Goal: Task Accomplishment & Management: Use online tool/utility

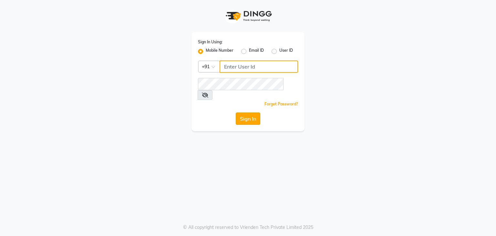
type input "9594079296"
click at [251, 112] on button "Sign In" at bounding box center [248, 118] width 25 height 12
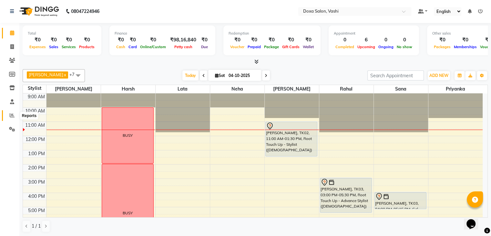
click at [10, 117] on icon at bounding box center [12, 115] width 5 height 5
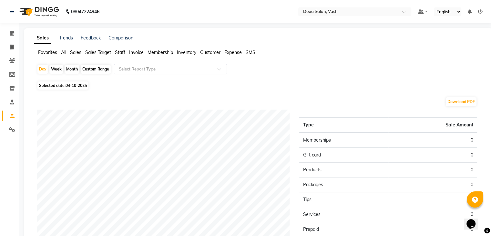
click at [79, 49] on li "Sales" at bounding box center [75, 52] width 11 height 7
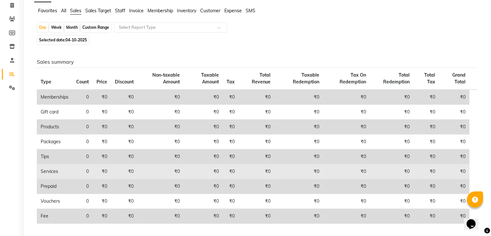
scroll to position [71, 0]
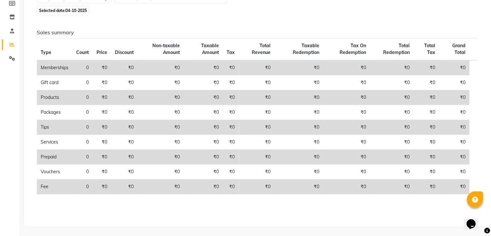
click at [63, 11] on span "Selected date: [DATE]" at bounding box center [62, 10] width 51 height 8
select select "10"
select select "2025"
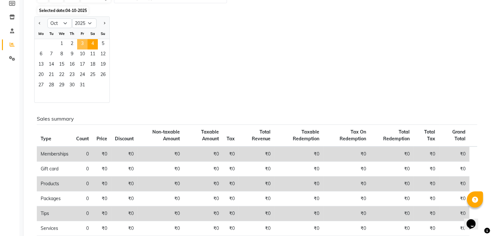
click at [83, 44] on span "3" at bounding box center [82, 44] width 10 height 10
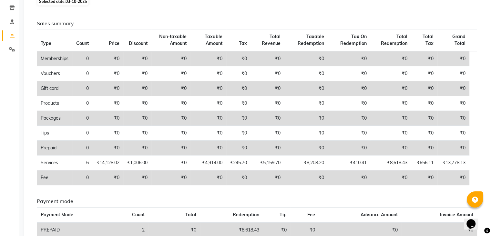
scroll to position [97, 0]
